Goal: Book appointment/travel/reservation

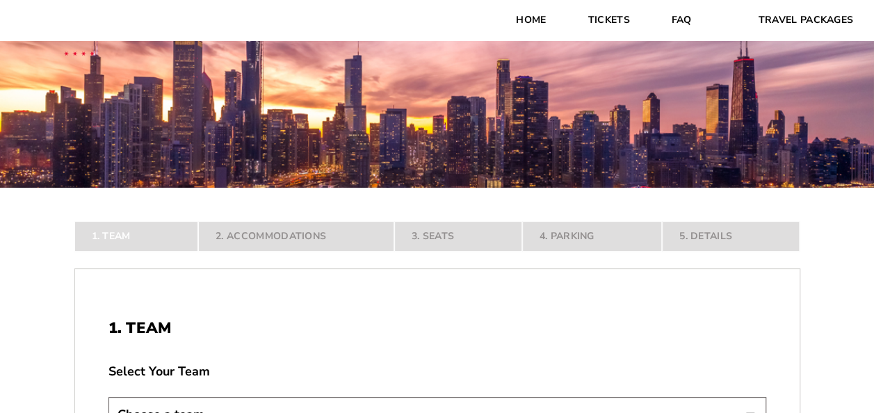
scroll to position [278, 0]
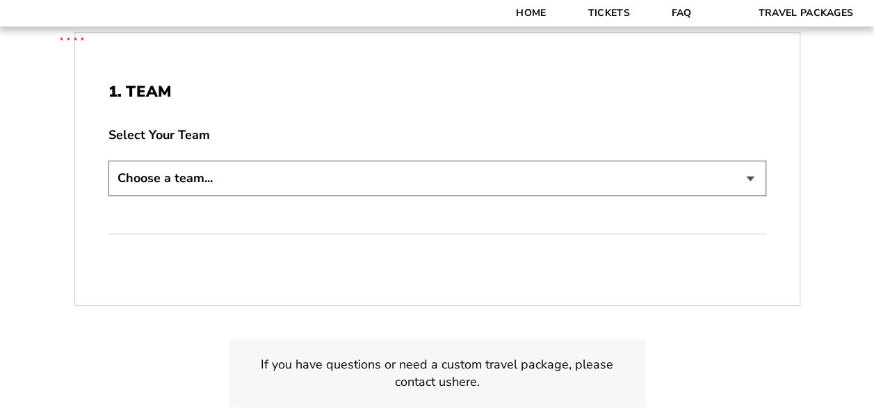
click at [322, 170] on select "Choose a team... [US_STATE] Razorbacks Duke Blue Devils Northwestern Wildcats […" at bounding box center [438, 178] width 658 height 35
select select "21304"
click at [109, 161] on select "Choose a team... [US_STATE] Razorbacks Duke Blue Devils Northwestern Wildcats […" at bounding box center [438, 178] width 658 height 35
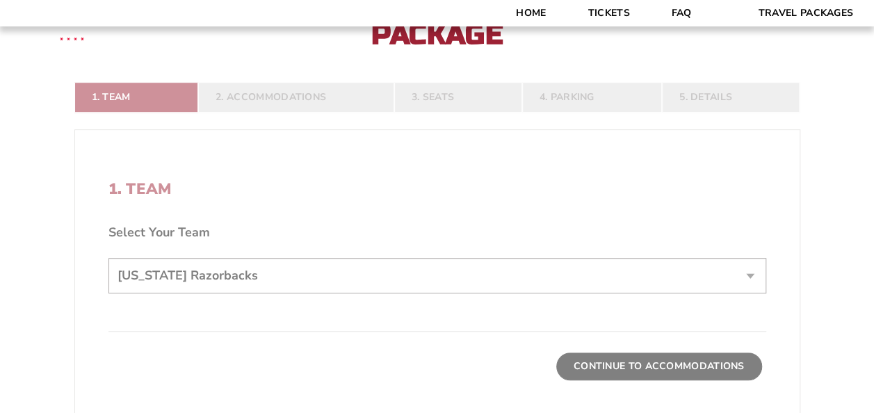
scroll to position [376, 0]
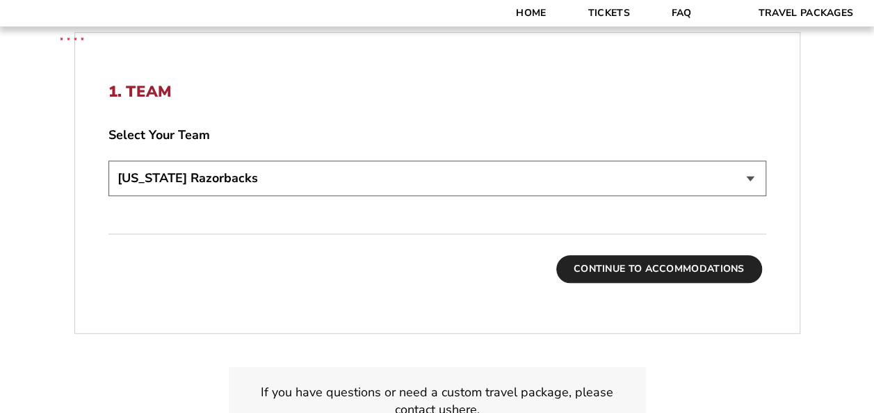
click at [671, 262] on button "Continue To Accommodations" at bounding box center [660, 269] width 206 height 28
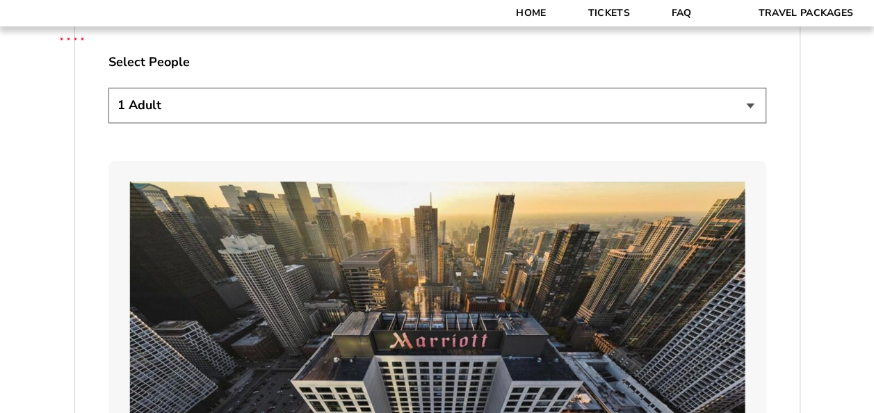
scroll to position [821, 0]
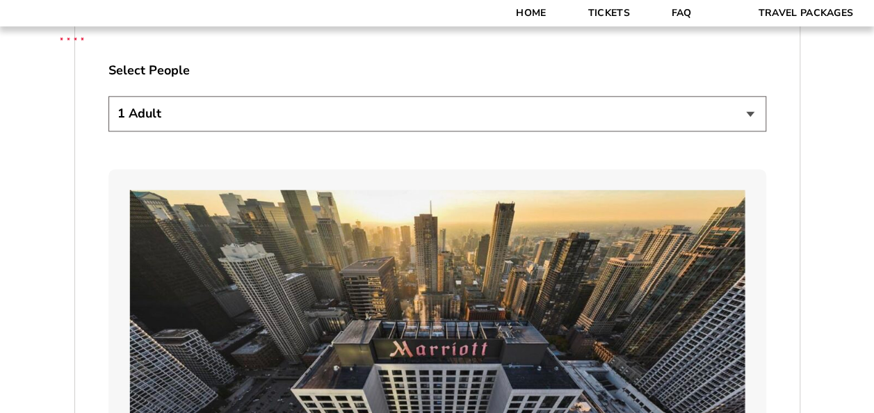
click at [191, 111] on select "1 Adult 2 Adults 3 Adults 4 Adults 2 Adults + 1 Child 2 Adults + 2 Children 2 A…" at bounding box center [438, 113] width 658 height 35
select select "2 Adults + 1 Child"
click at [109, 96] on select "1 Adult 2 Adults 3 Adults 4 Adults 2 Adults + 1 Child 2 Adults + 2 Children 2 A…" at bounding box center [438, 113] width 658 height 35
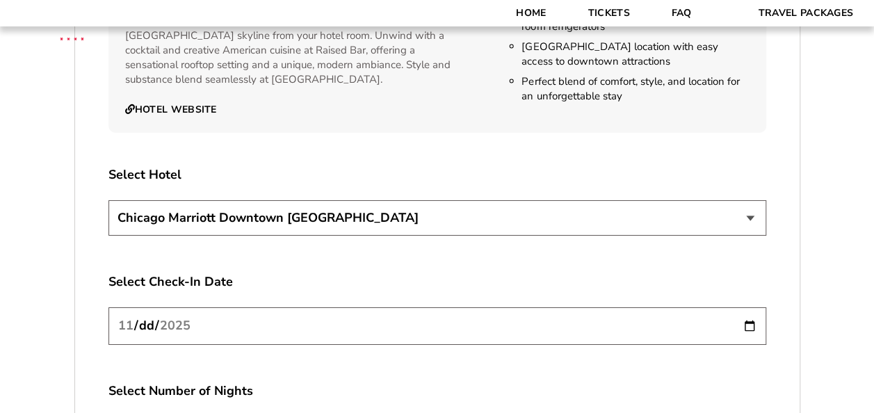
scroll to position [2351, 0]
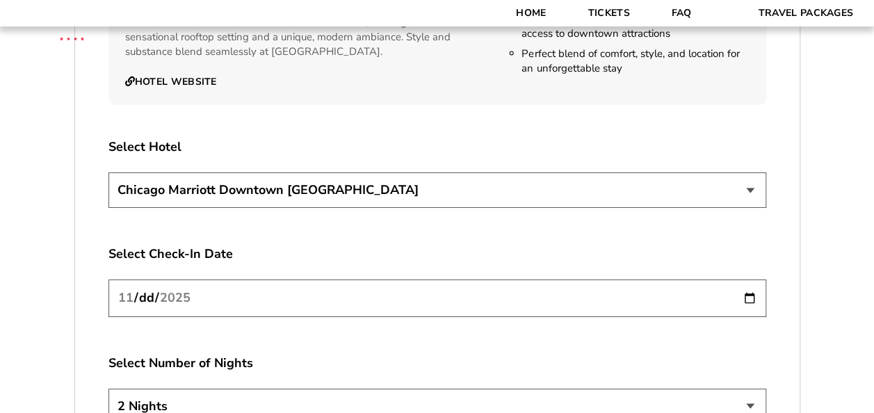
click at [278, 181] on select "[GEOGRAPHIC_DATA] [GEOGRAPHIC_DATA]" at bounding box center [438, 190] width 658 height 35
click at [109, 173] on select "[GEOGRAPHIC_DATA] [GEOGRAPHIC_DATA]" at bounding box center [438, 190] width 658 height 35
click at [165, 287] on input "[DATE]" at bounding box center [438, 298] width 658 height 37
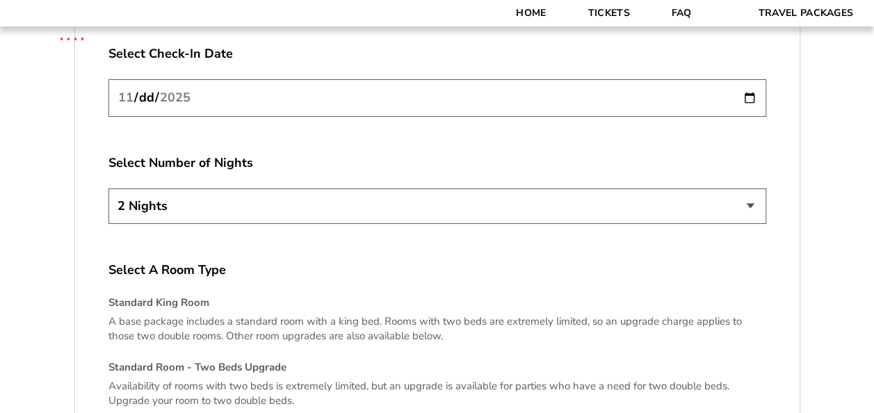
scroll to position [2560, 0]
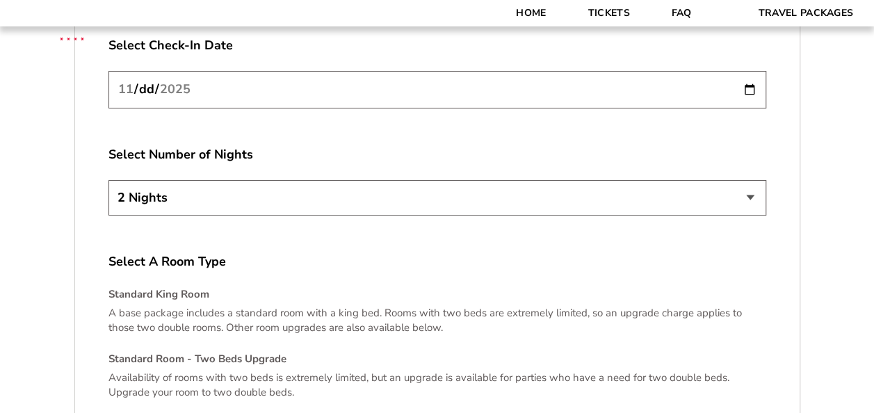
click at [203, 180] on select "2 Nights 3 Nights 4 Nights" at bounding box center [438, 197] width 658 height 35
select select "4 Nights"
click at [109, 180] on select "2 Nights 3 Nights 4 Nights" at bounding box center [438, 197] width 658 height 35
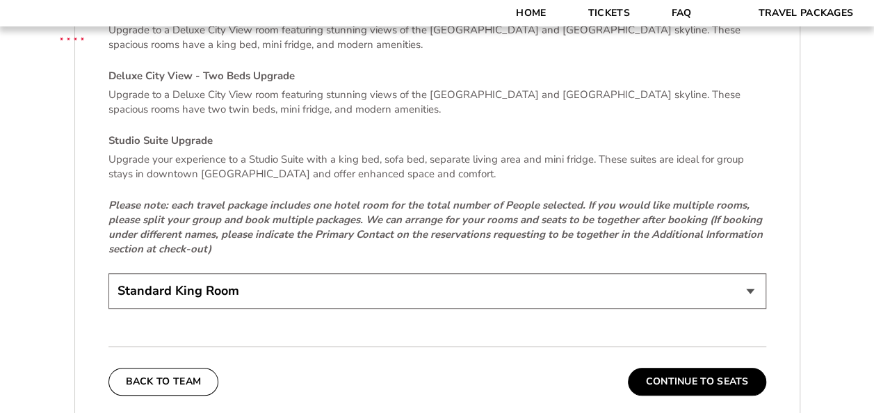
scroll to position [3047, 0]
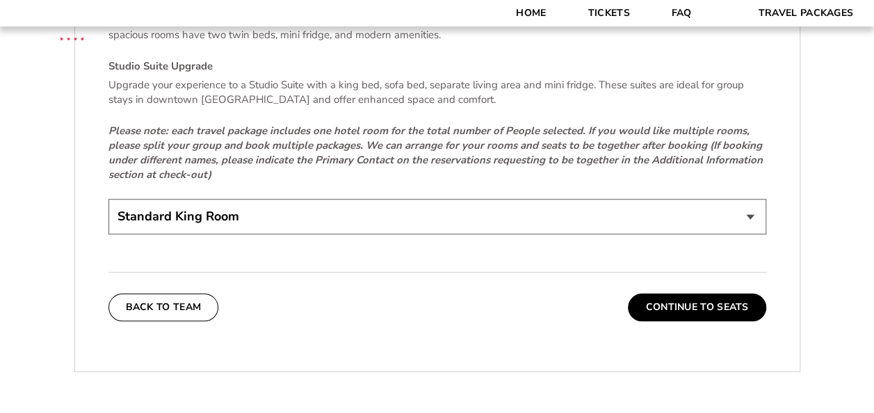
click at [197, 199] on select "Standard King Room Standard Room - Two Beds Upgrade (+$30 per night) Deluxe Cit…" at bounding box center [438, 216] width 658 height 35
select select "Standard Room - Two Beds Upgrade"
click at [109, 199] on select "Standard King Room Standard Room - Two Beds Upgrade (+$30 per night) Deluxe Cit…" at bounding box center [438, 216] width 658 height 35
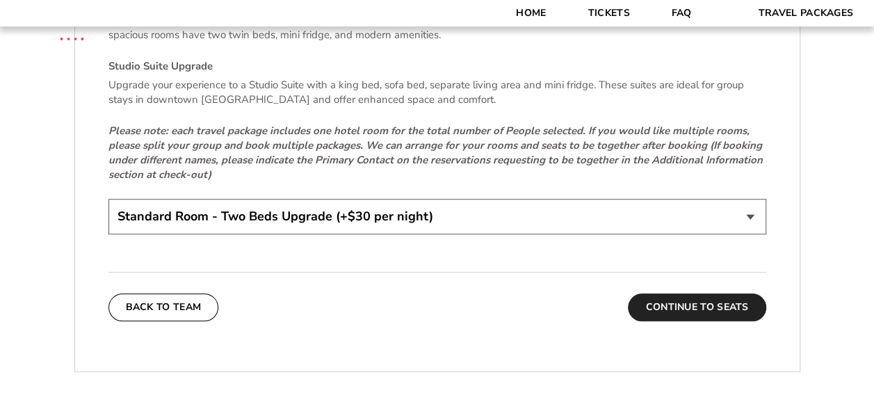
click at [705, 295] on button "Continue To Seats" at bounding box center [697, 308] width 138 height 28
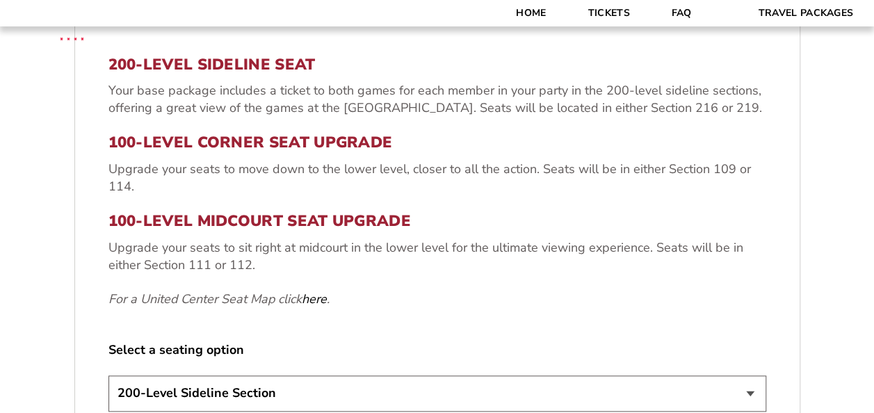
scroll to position [473, 0]
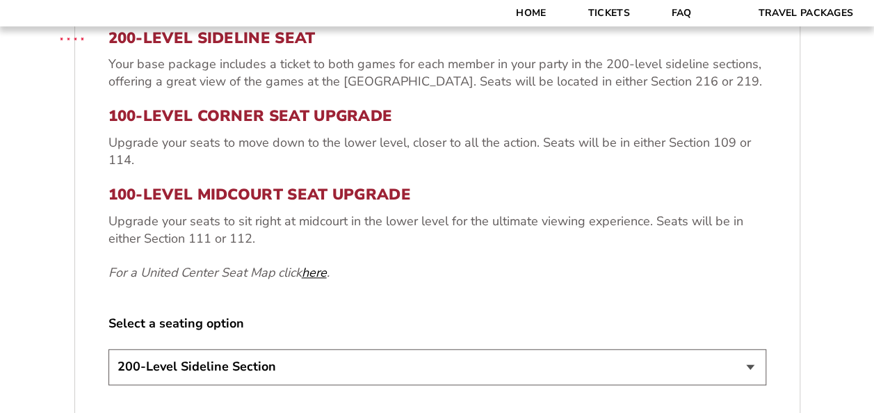
click at [314, 275] on link "here" at bounding box center [314, 272] width 25 height 17
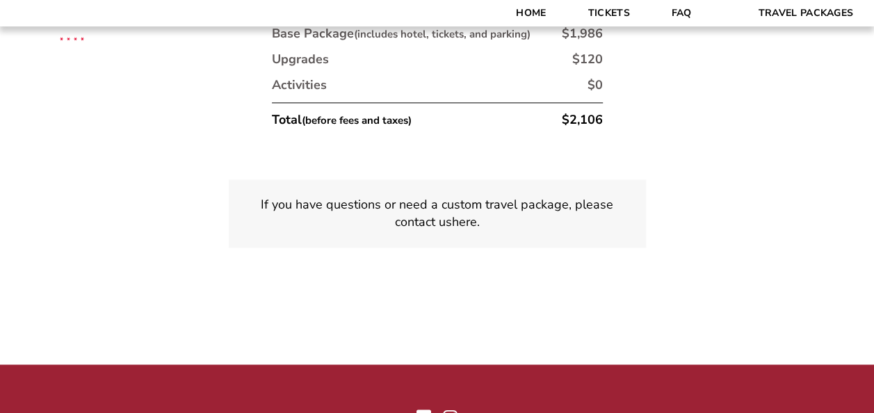
scroll to position [1030, 0]
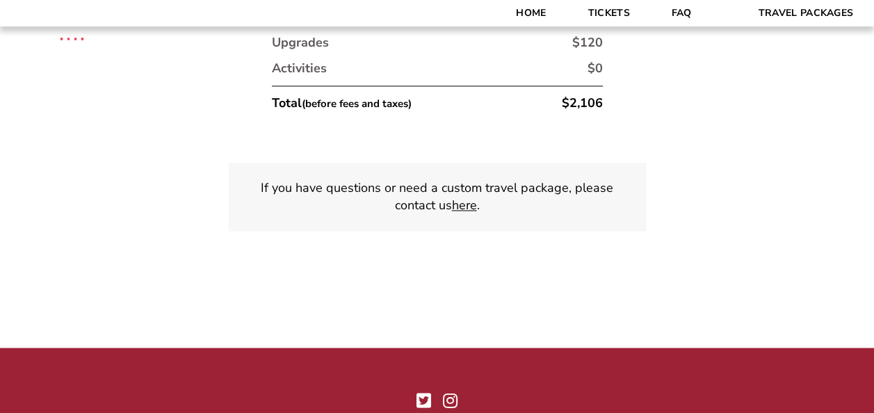
click at [468, 205] on link "here" at bounding box center [464, 205] width 25 height 17
